Goal: Transaction & Acquisition: Purchase product/service

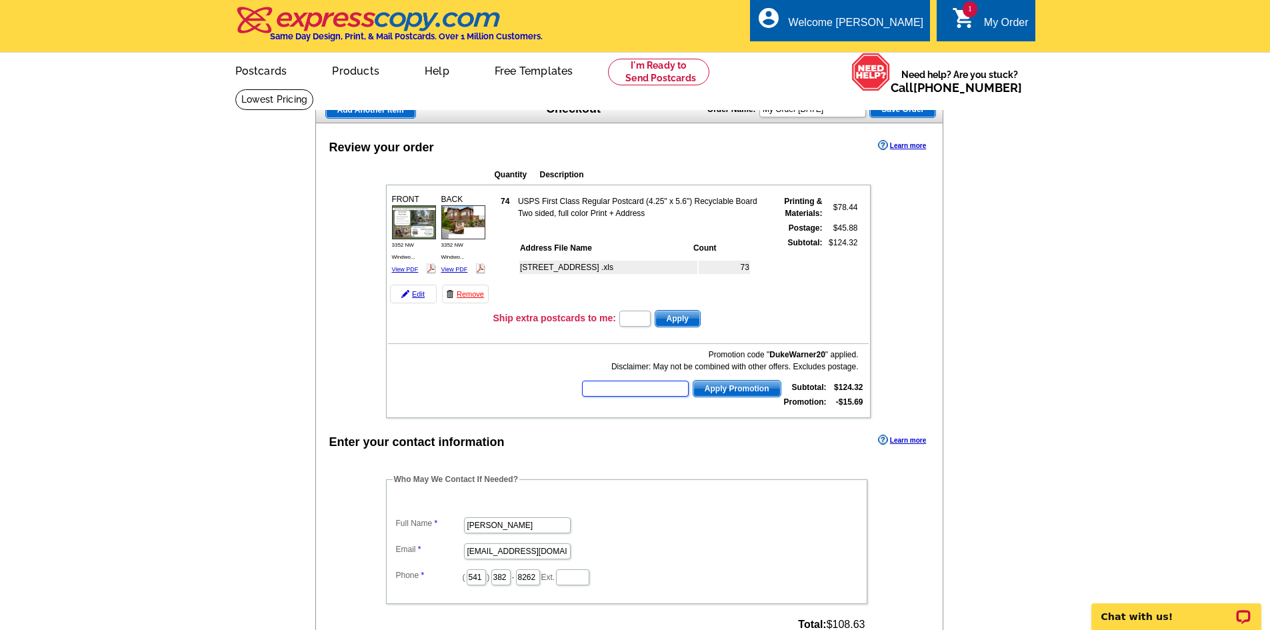
click at [639, 390] on input "text" at bounding box center [635, 389] width 107 height 16
type input "HURRY40"
click at [748, 387] on span "Apply Promotion" at bounding box center [736, 389] width 87 height 16
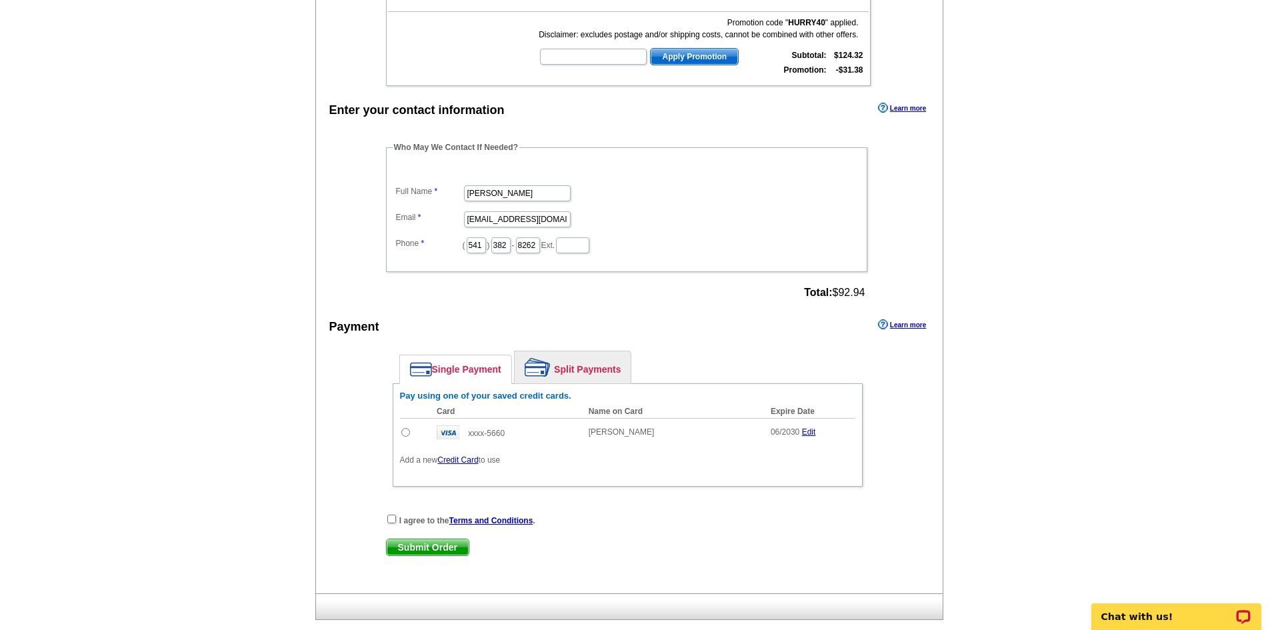
scroll to position [333, 0]
click at [406, 431] on input "radio" at bounding box center [405, 431] width 9 height 9
radio input "true"
click at [393, 521] on input "checkbox" at bounding box center [391, 517] width 9 height 9
checkbox input "true"
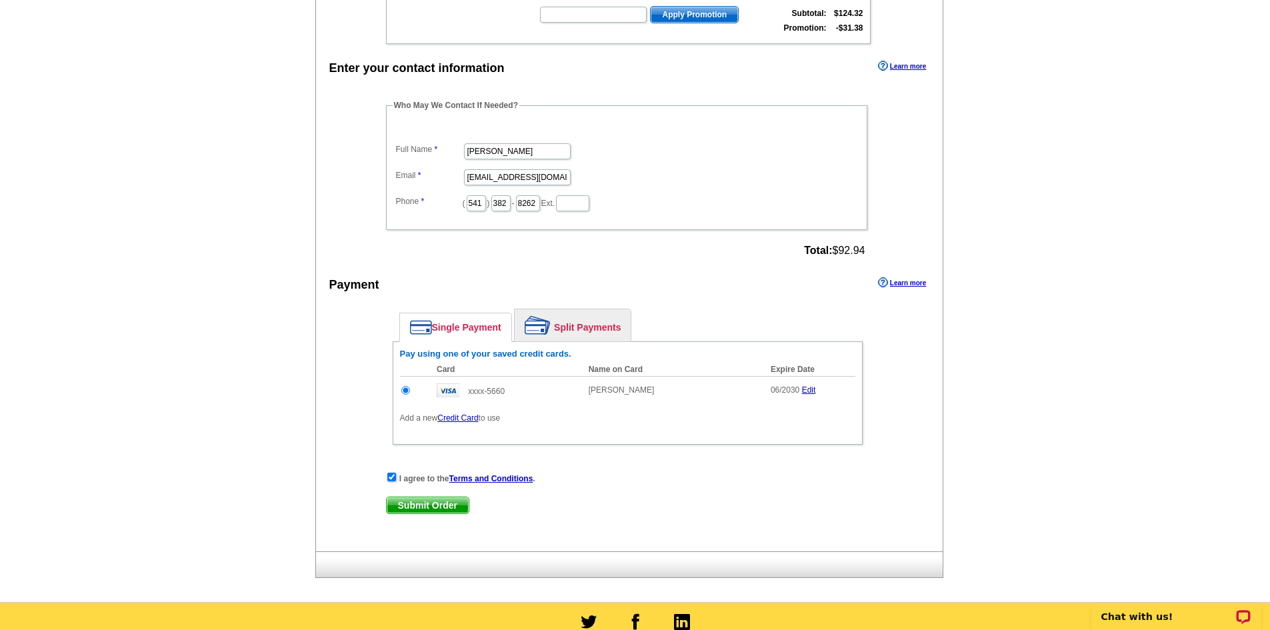
scroll to position [400, 0]
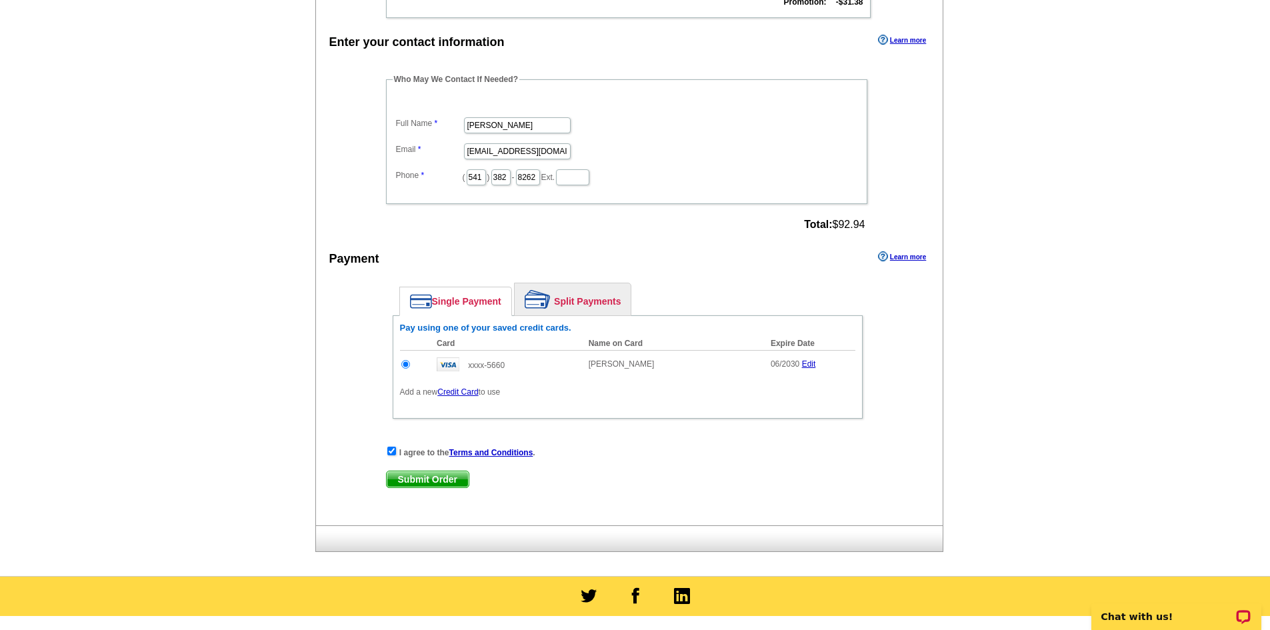
click at [418, 486] on span "Submit Order" at bounding box center [428, 479] width 82 height 16
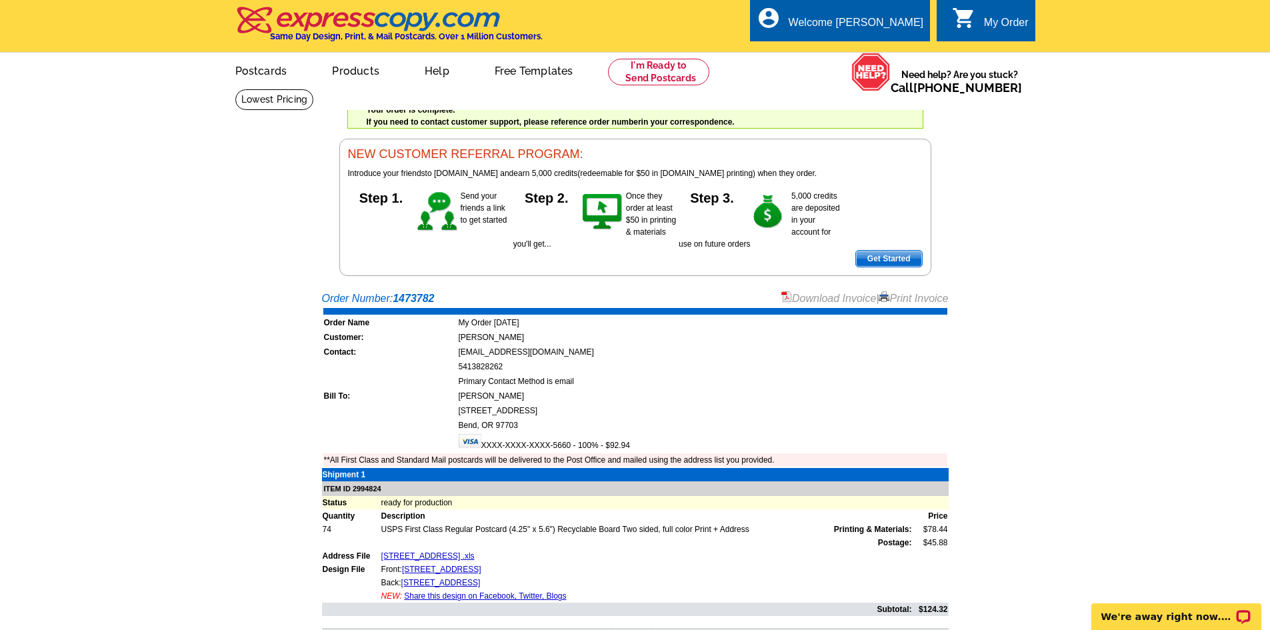
click at [900, 299] on link "Print Invoice" at bounding box center [912, 298] width 69 height 11
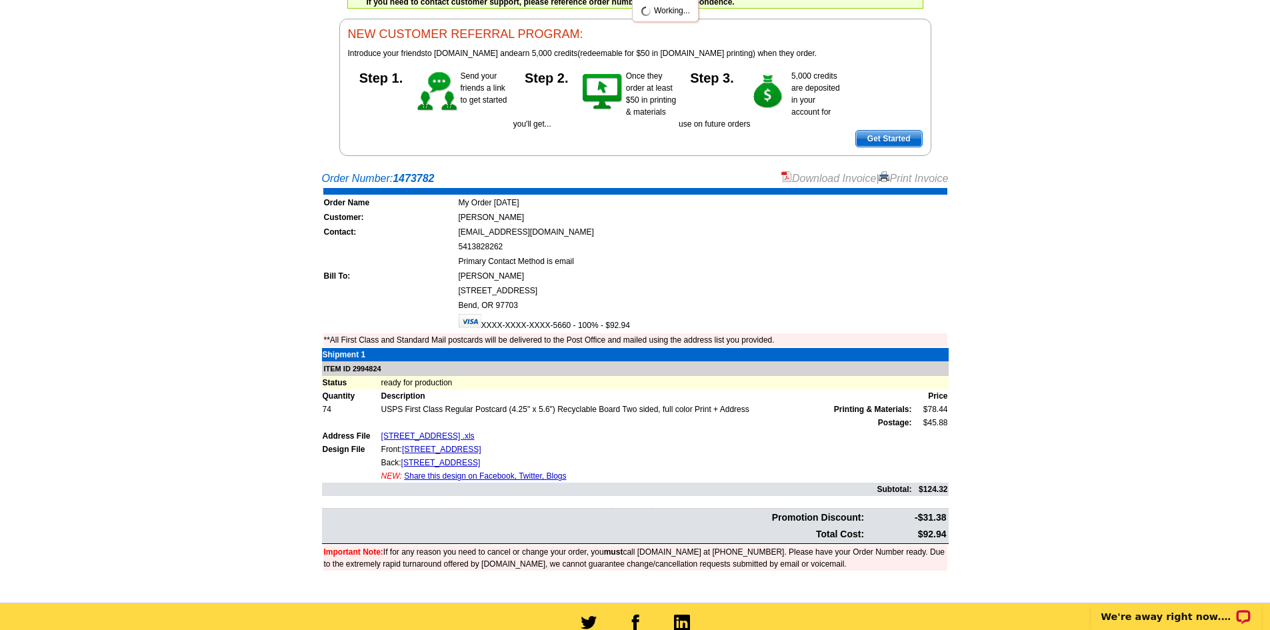
scroll to position [133, 0]
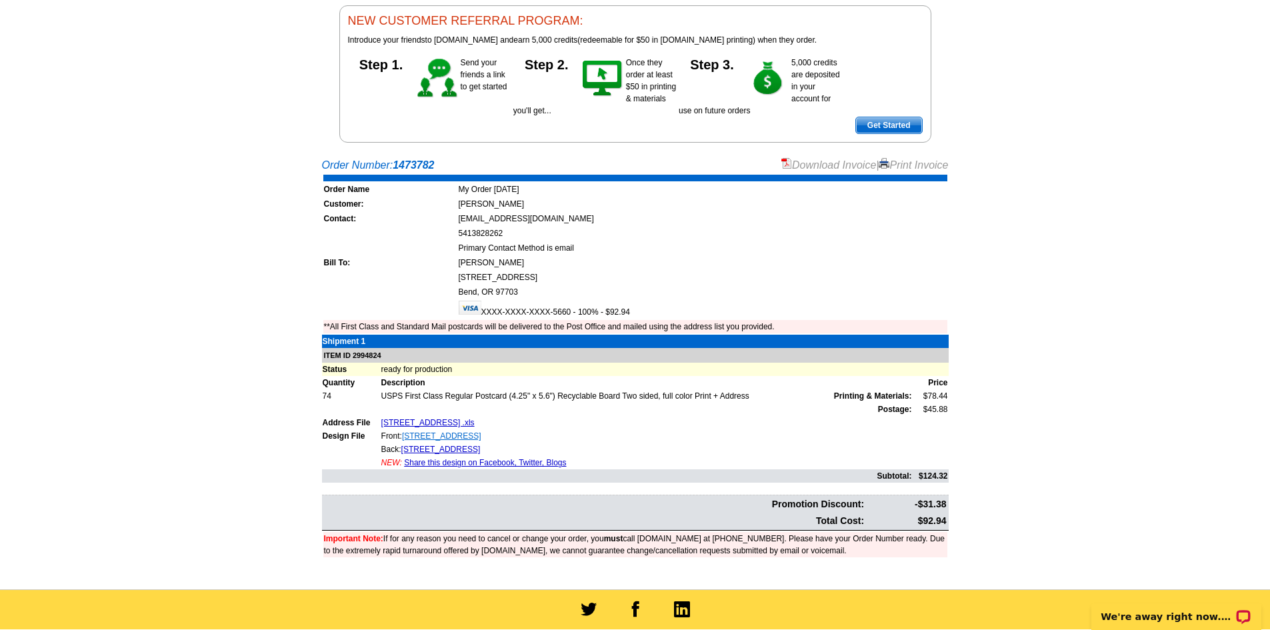
click at [440, 437] on link "3352 NW Windwood LISTED 1" at bounding box center [441, 435] width 79 height 9
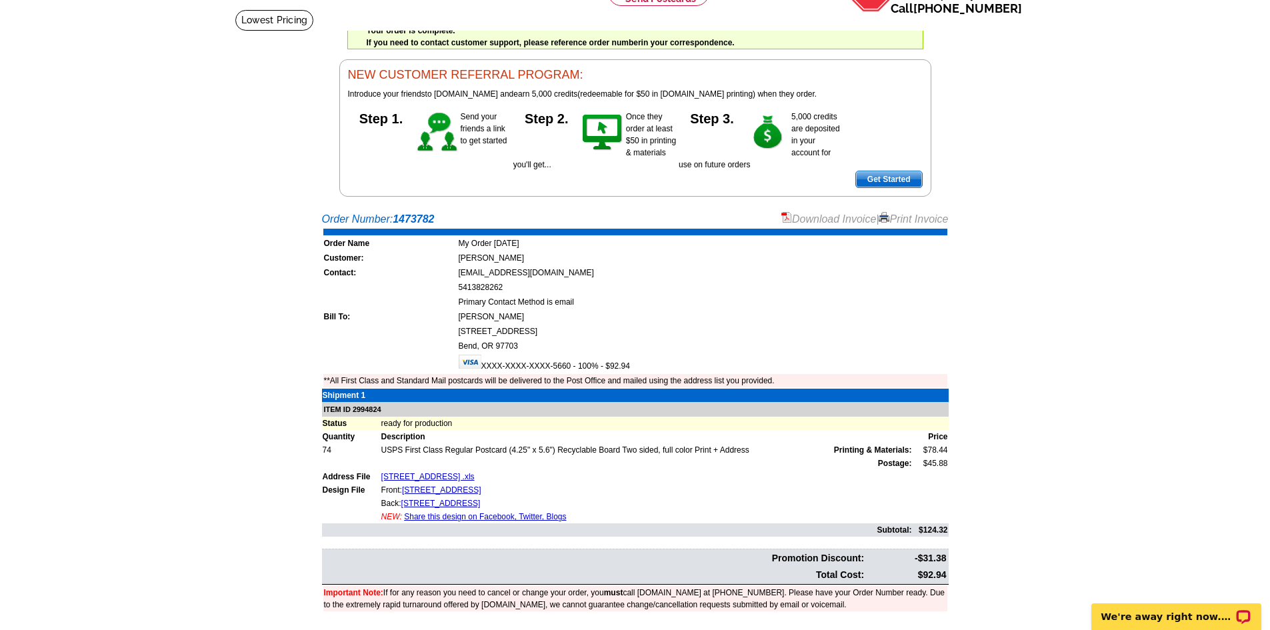
scroll to position [0, 0]
